Goal: Information Seeking & Learning: Learn about a topic

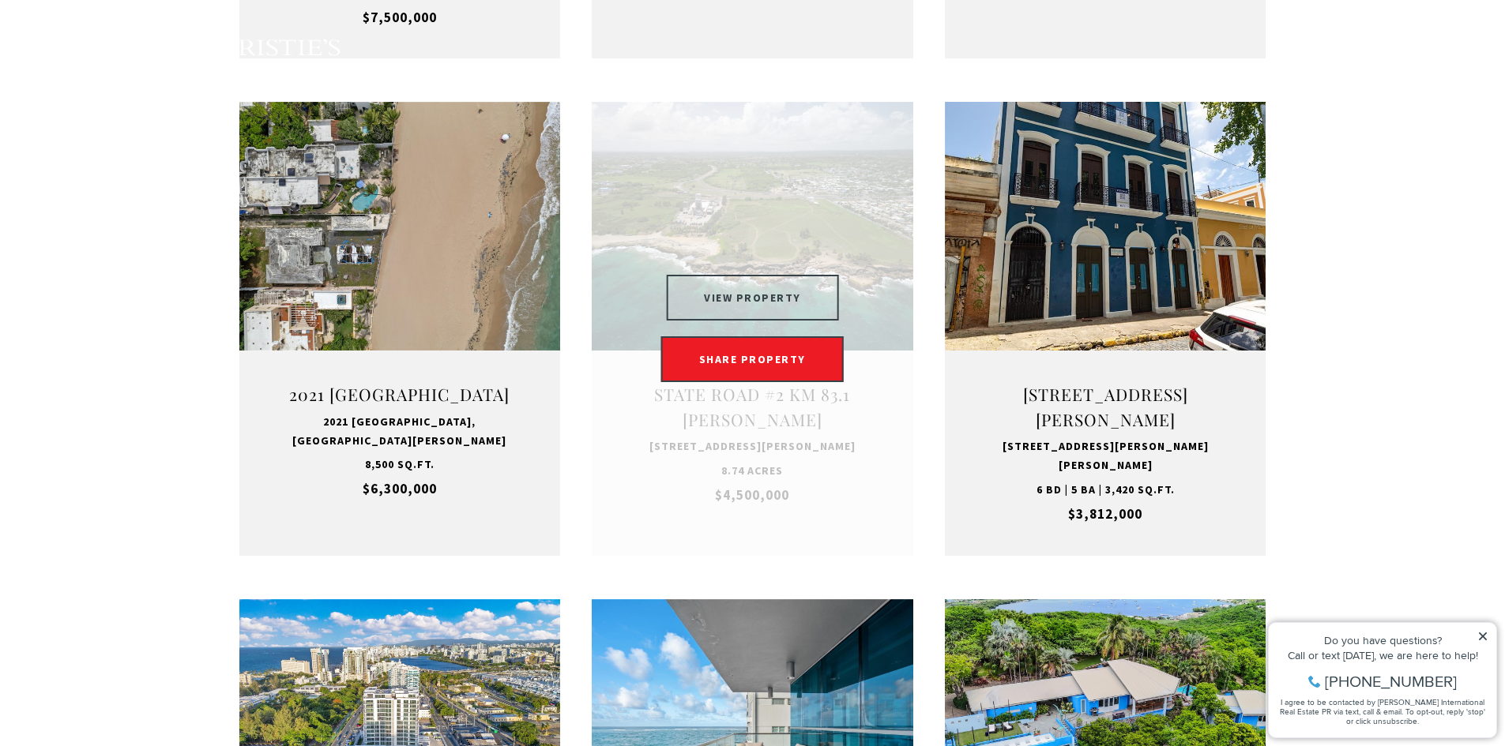
scroll to position [1106, 0]
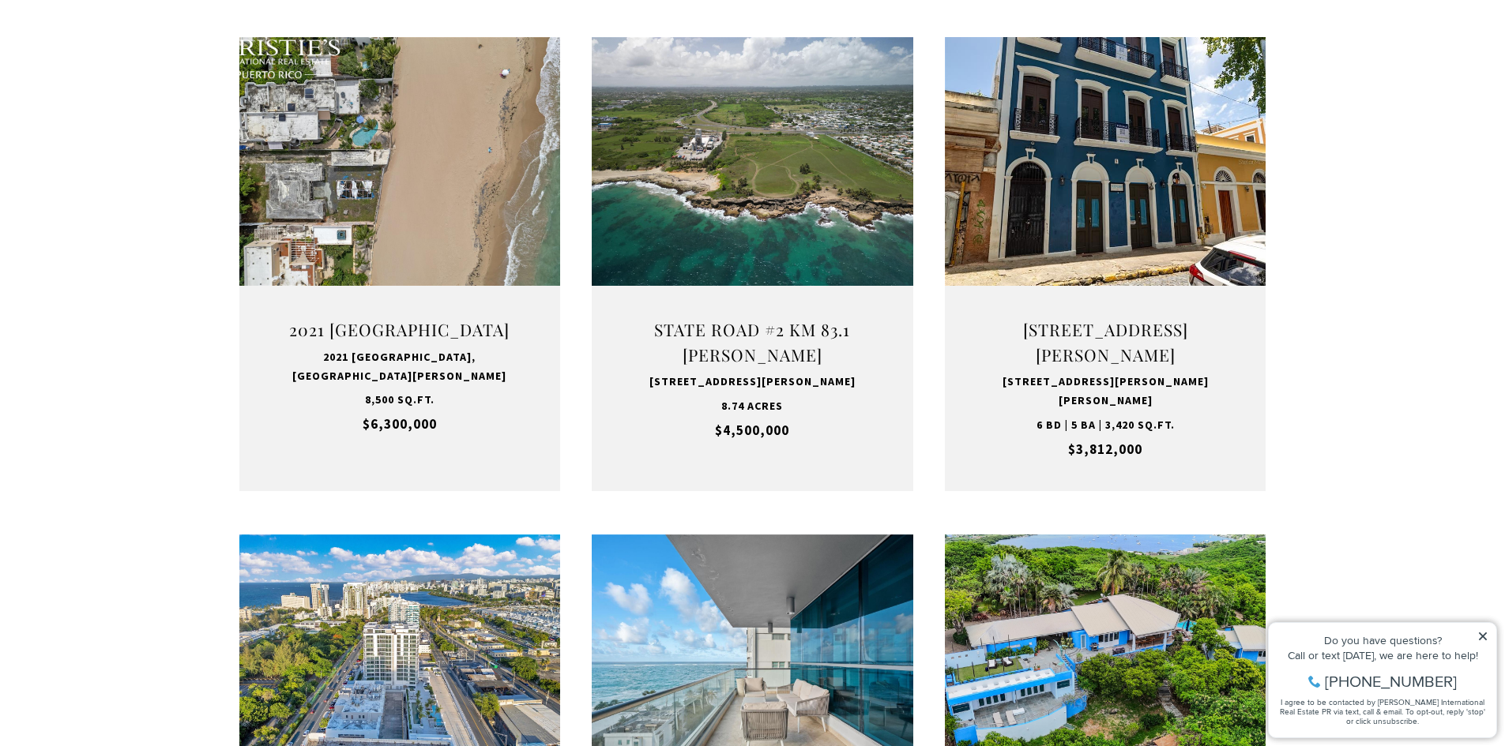
type input "**********"
type input "*********"
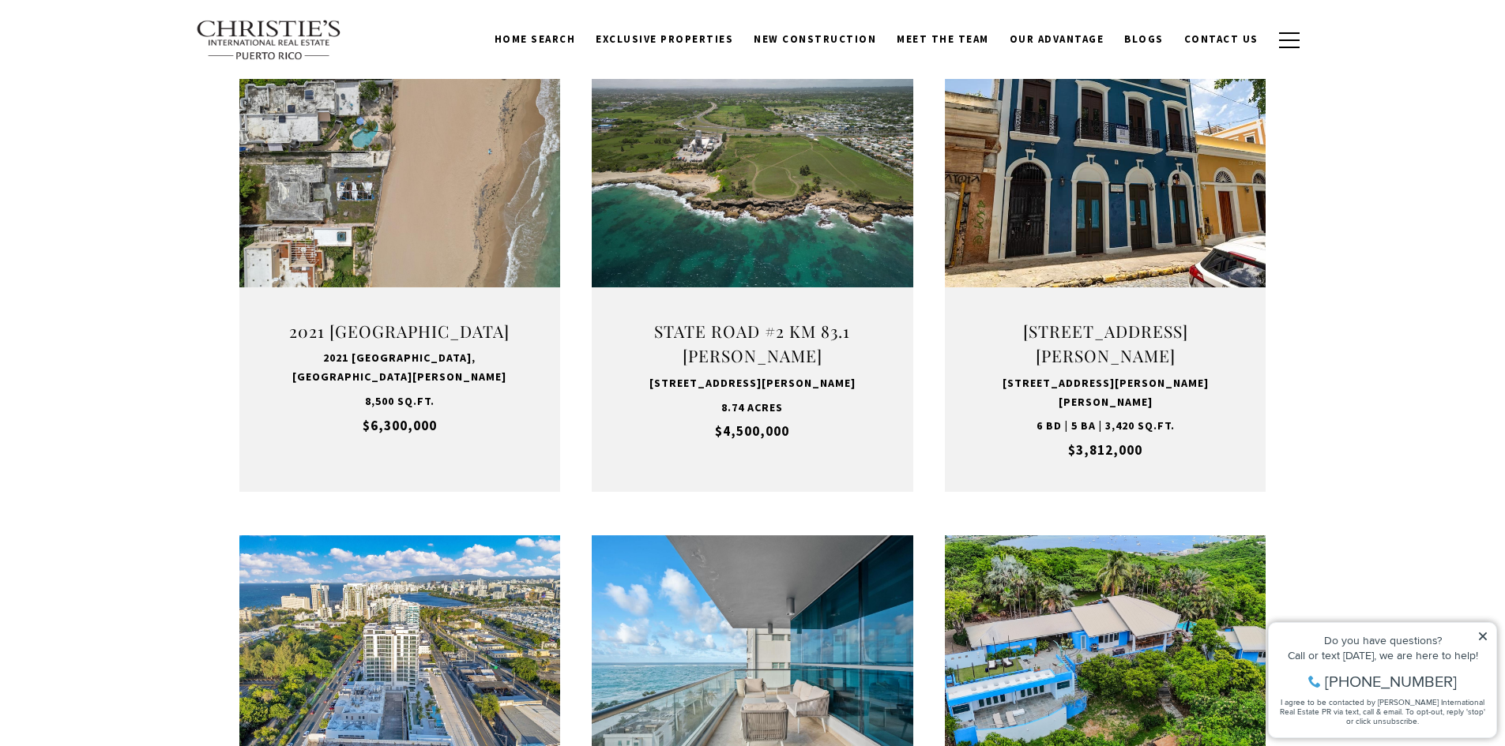
scroll to position [1107, 0]
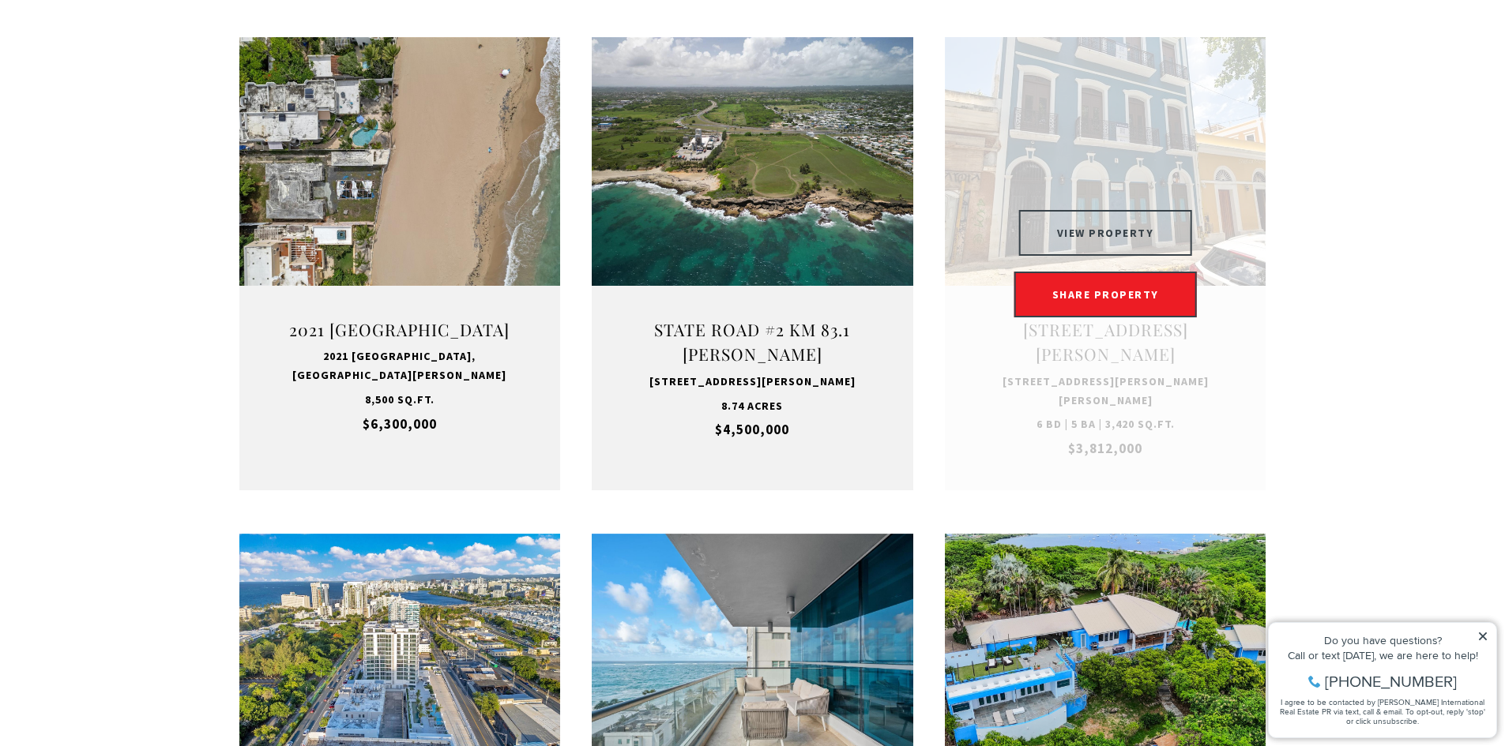
click at [1108, 251] on button "VIEW PROPERTY" at bounding box center [1105, 233] width 173 height 46
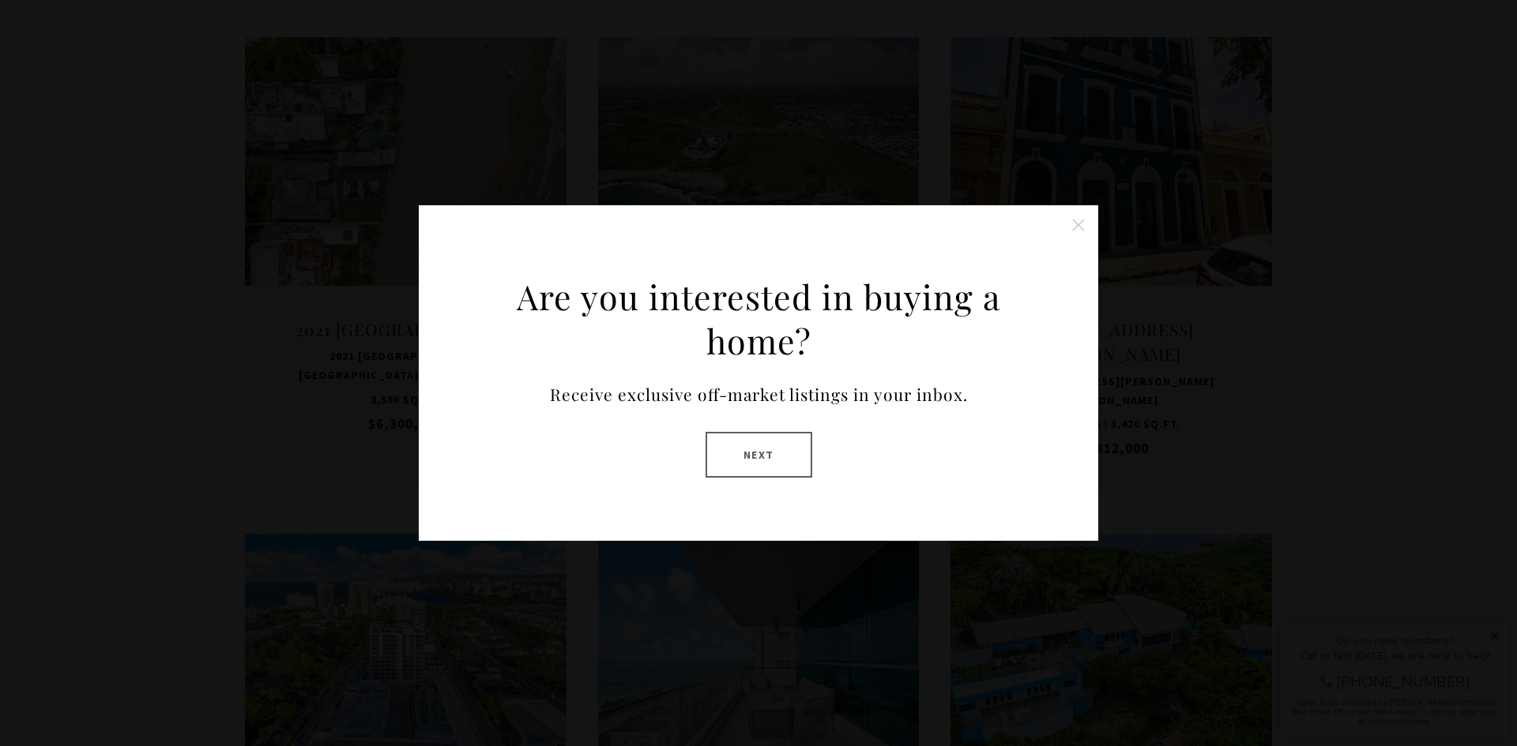
click at [1090, 228] on button "Close this option" at bounding box center [1078, 225] width 32 height 32
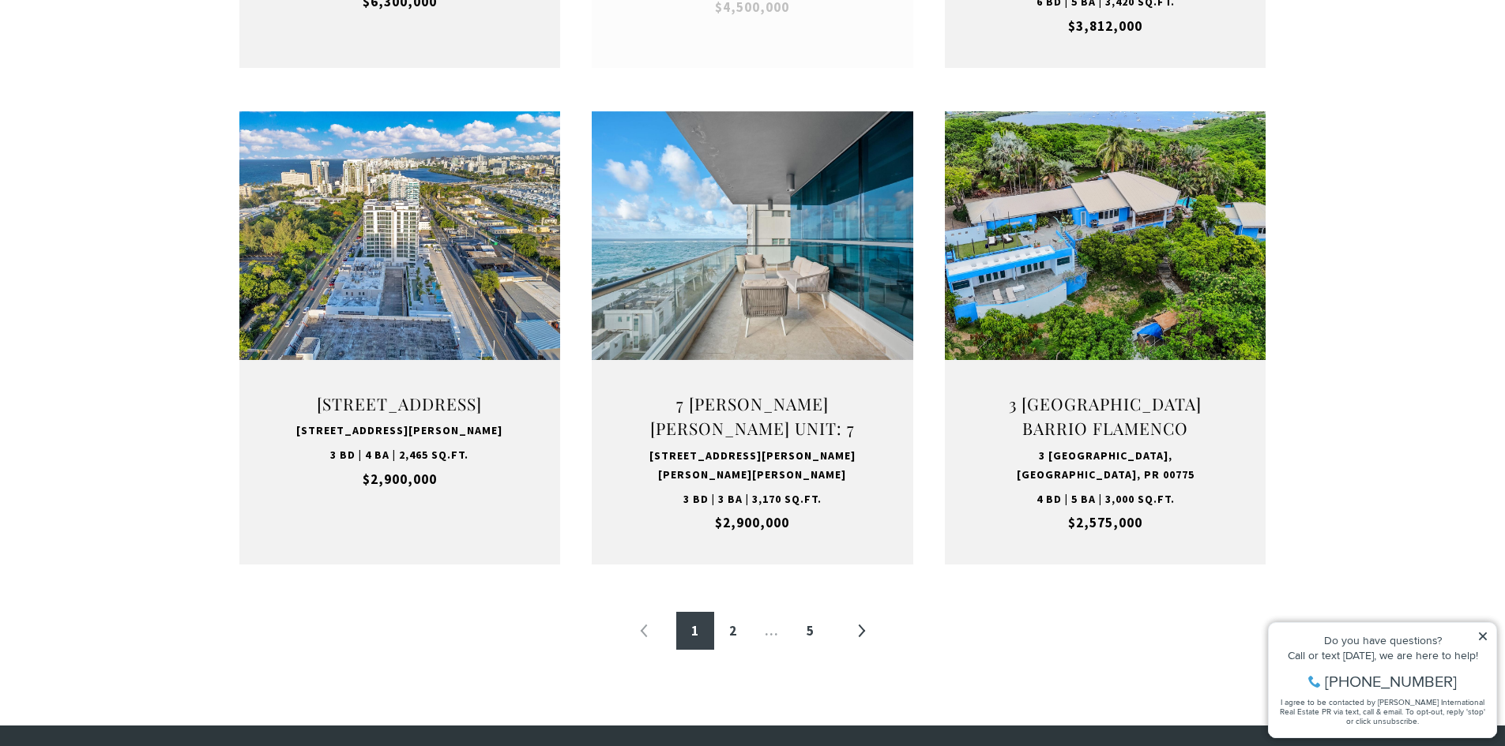
scroll to position [1581, 0]
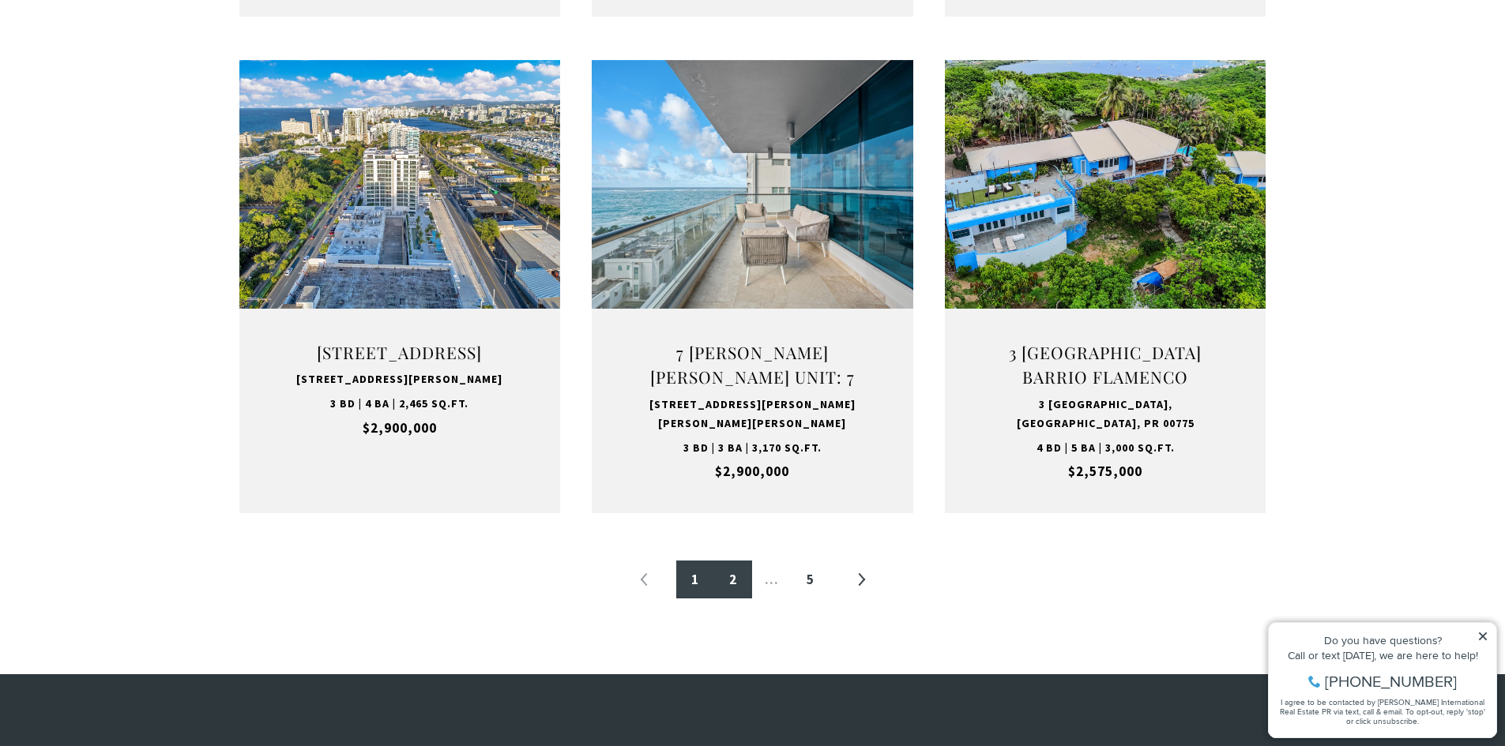
click at [733, 580] on link "2" at bounding box center [733, 580] width 38 height 38
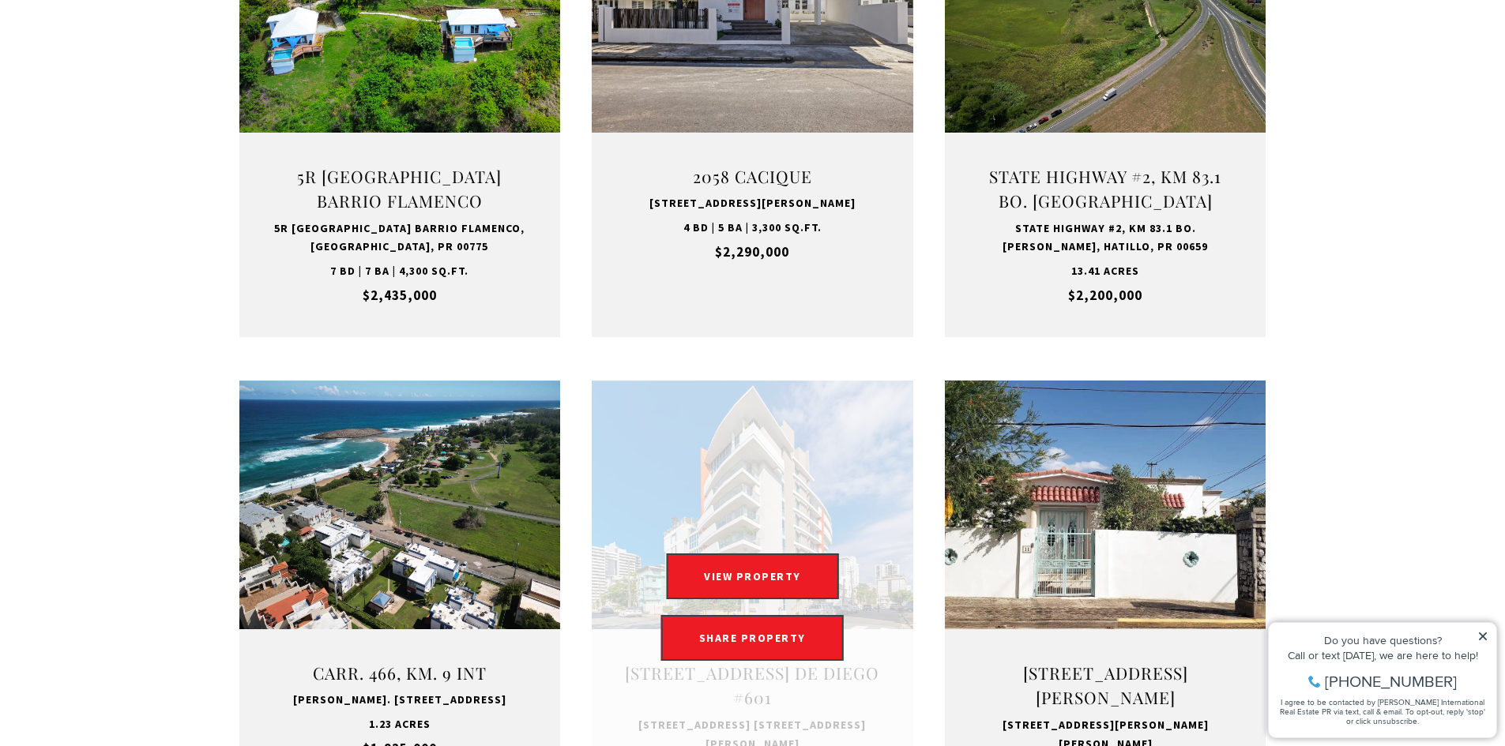
scroll to position [1027, 0]
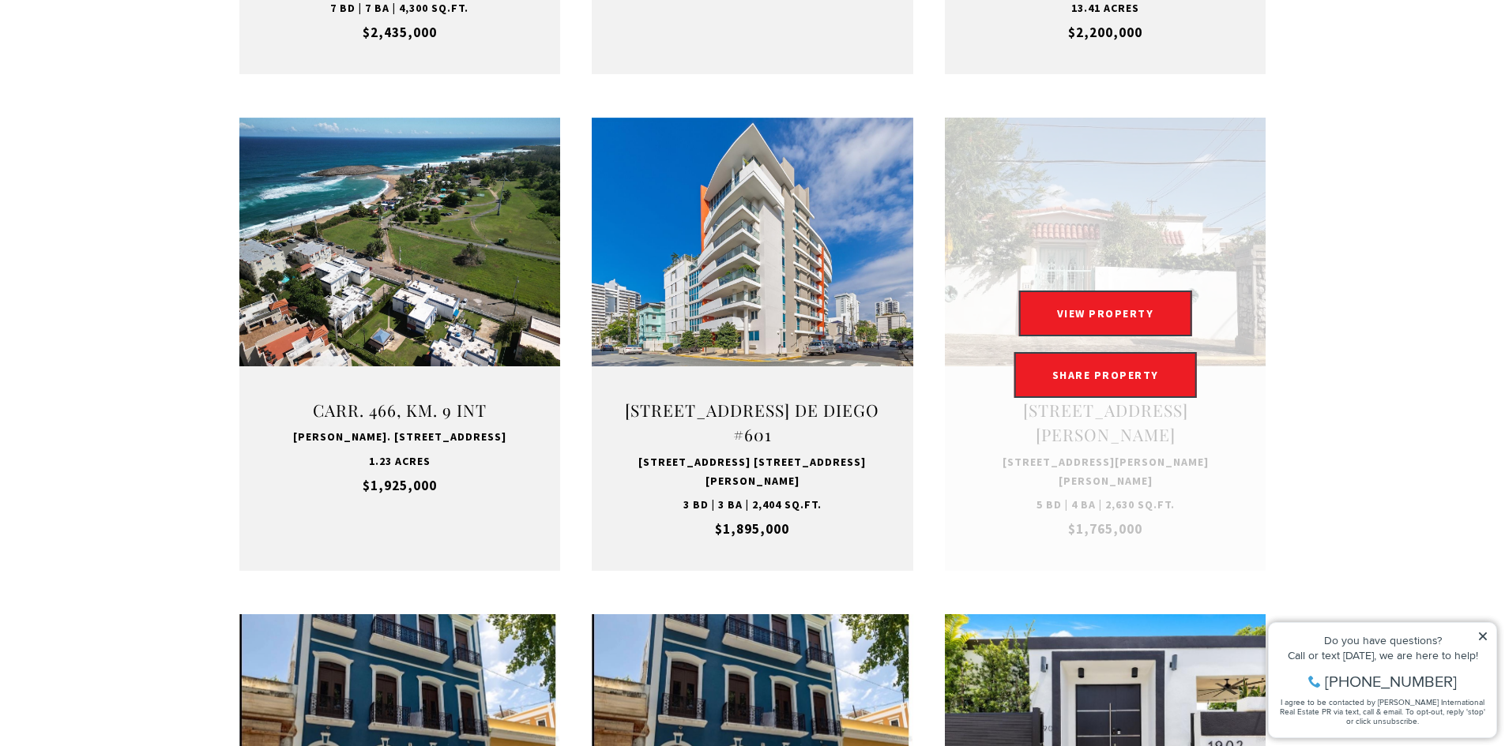
drag, startPoint x: 1108, startPoint y: 354, endPoint x: 1059, endPoint y: 156, distance: 203.5
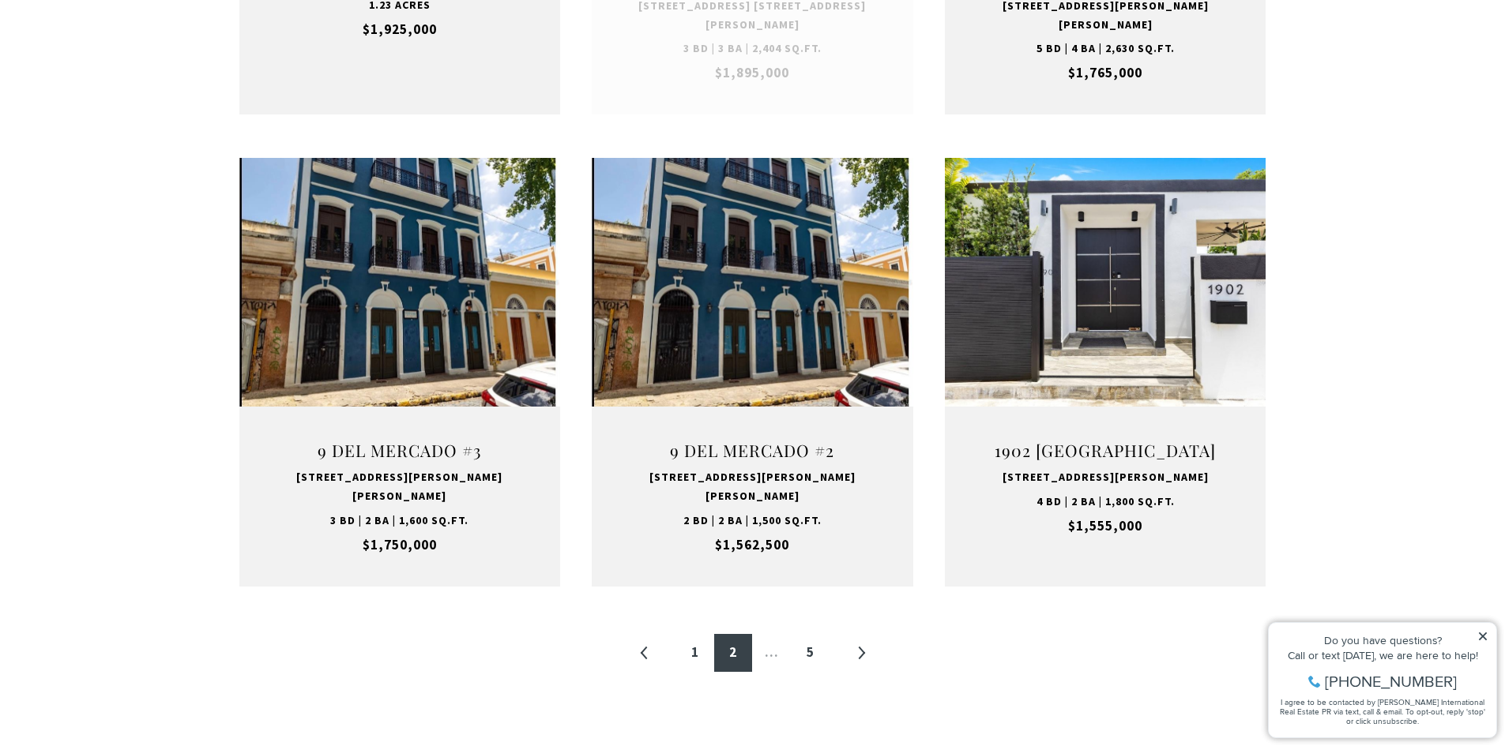
scroll to position [1501, 0]
